Goal: Navigation & Orientation: Find specific page/section

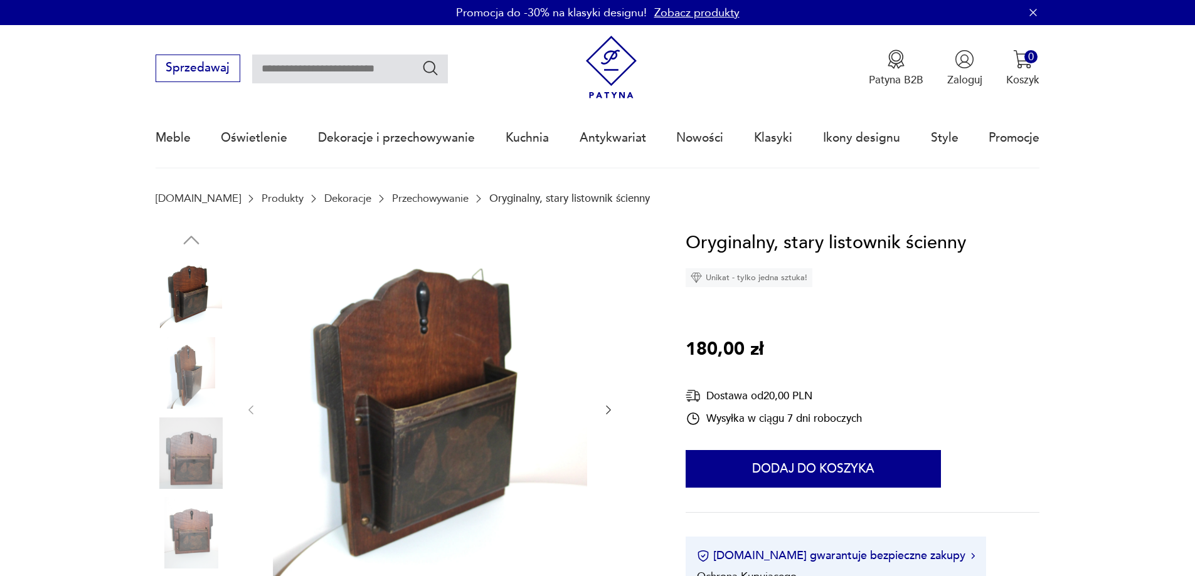
click at [210, 373] on img at bounding box center [192, 373] width 72 height 72
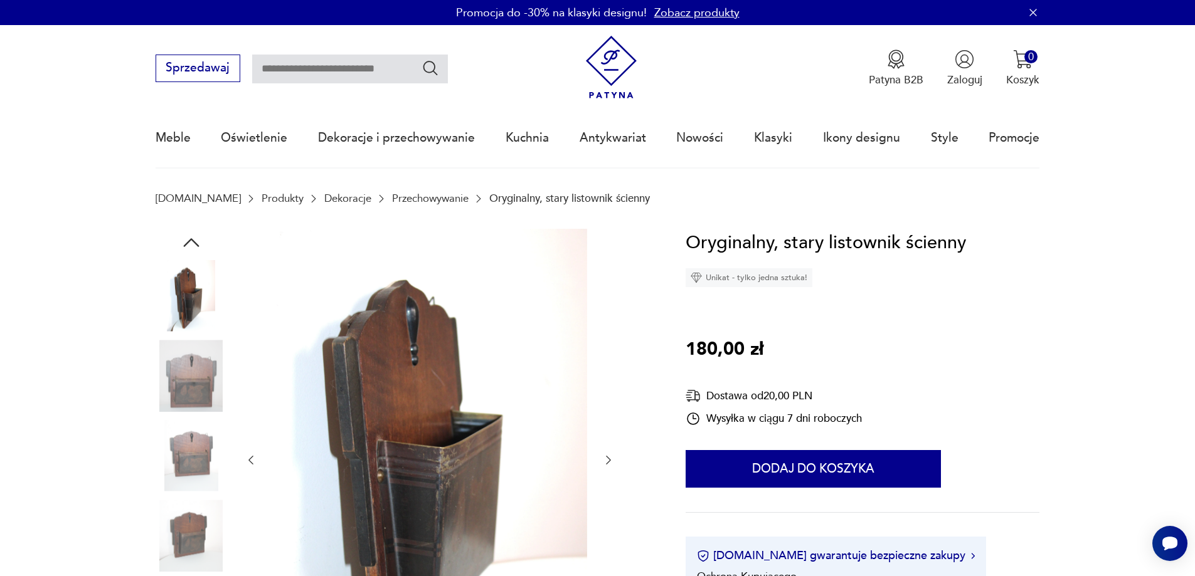
scroll to position [125, 0]
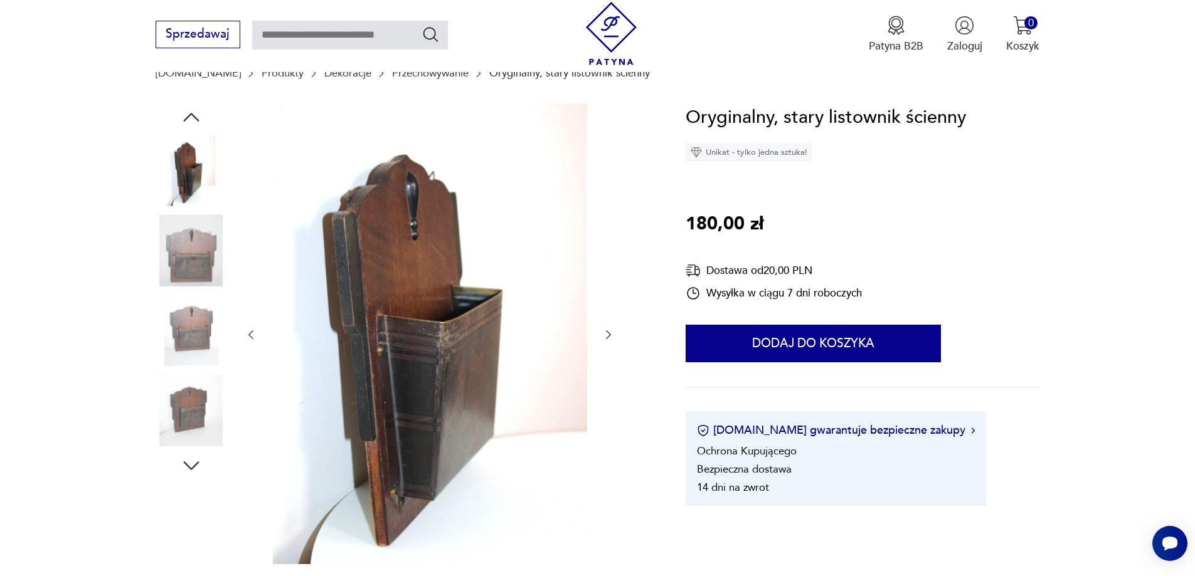
click at [211, 341] on img at bounding box center [192, 331] width 72 height 72
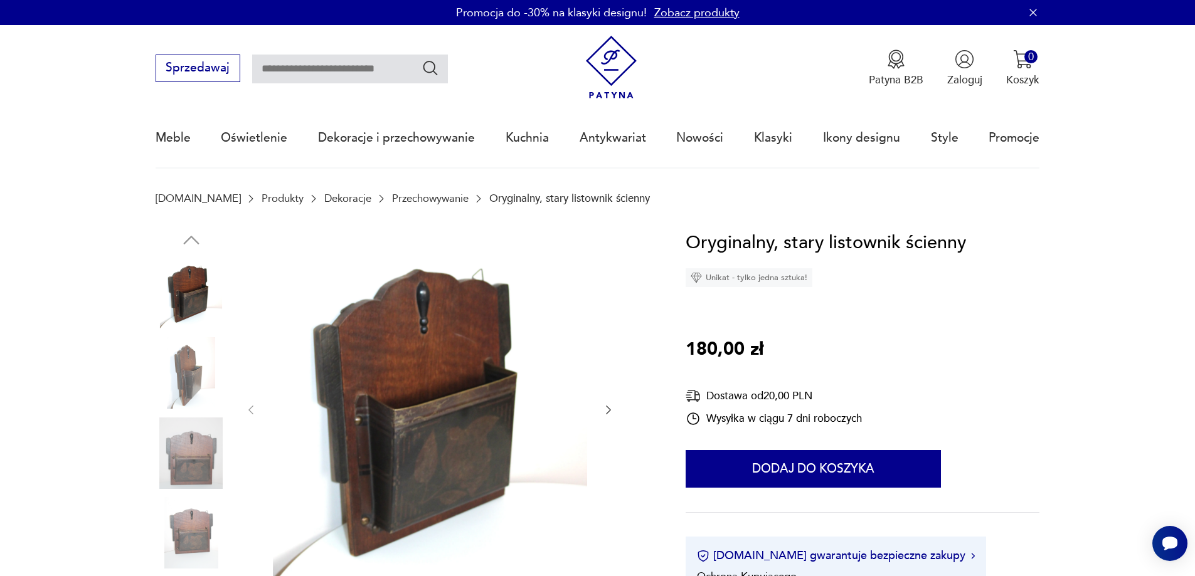
click at [408, 203] on link "Przechowywanie" at bounding box center [430, 199] width 77 height 12
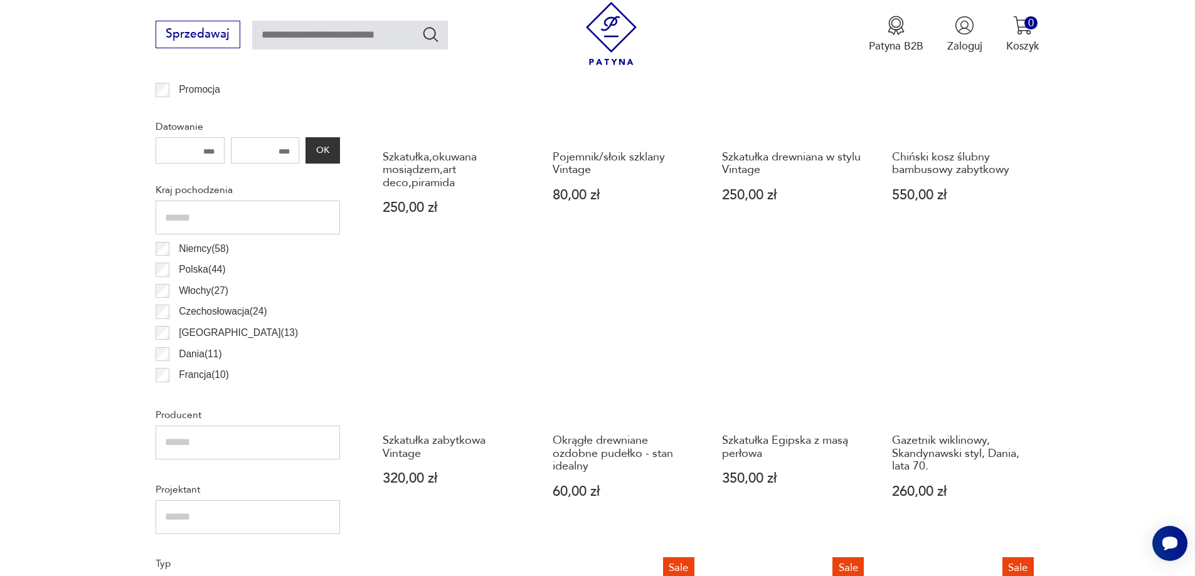
scroll to position [229, 0]
